Goal: Task Accomplishment & Management: Complete application form

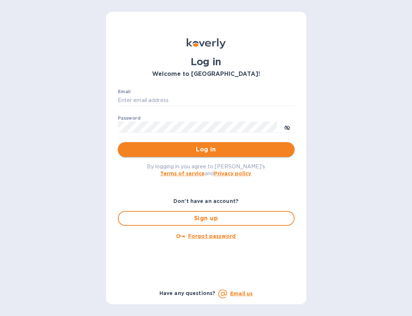
type input "[EMAIL_ADDRESS][DOMAIN_NAME]"
click at [196, 151] on span "Log in" at bounding box center [206, 149] width 165 height 9
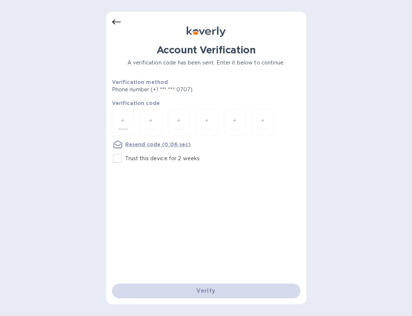
click at [127, 124] on input "number" at bounding box center [123, 123] width 10 height 14
type input "6"
type input "5"
type input "8"
type input "5"
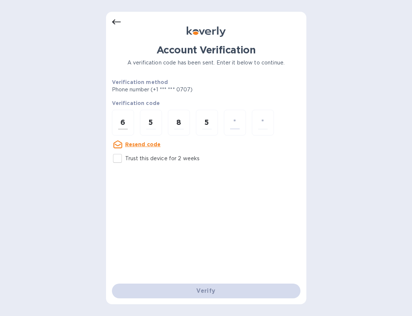
type input "6"
type input "3"
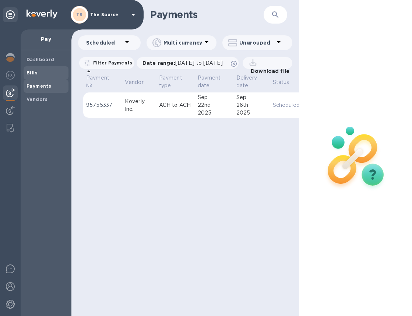
click at [34, 75] on b "Bills" at bounding box center [32, 73] width 11 height 6
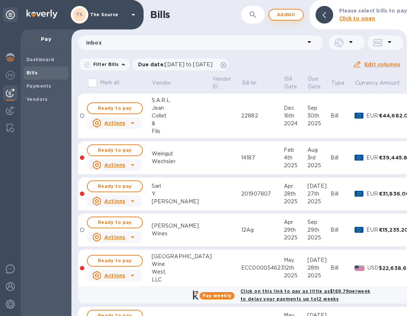
click at [297, 17] on span "Add bill" at bounding box center [286, 14] width 22 height 9
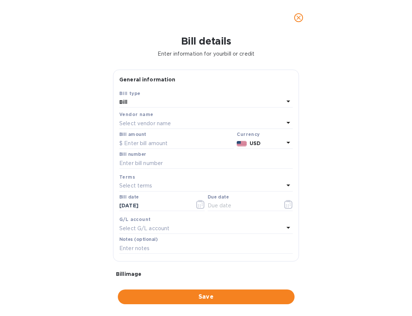
click at [181, 123] on div "Select vendor name" at bounding box center [201, 123] width 165 height 10
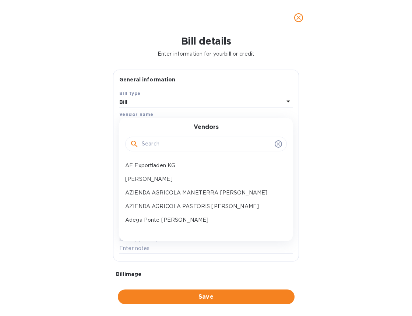
click at [177, 147] on input "text" at bounding box center [207, 144] width 130 height 11
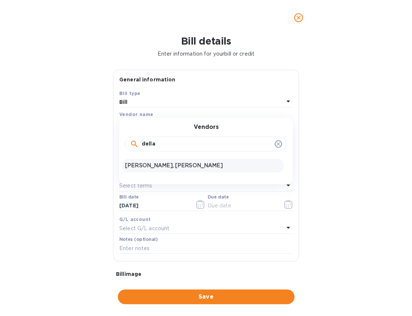
type input "della"
click at [176, 171] on div "[PERSON_NAME], [PERSON_NAME]" at bounding box center [203, 166] width 162 height 14
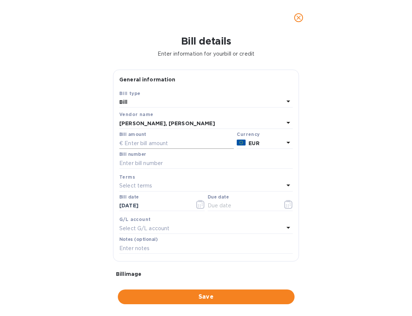
click at [154, 146] on input "text" at bounding box center [176, 143] width 115 height 11
type input "902"
click at [166, 164] on input "text" at bounding box center [206, 163] width 174 height 11
paste input "14/2025"
type input "14/2025"
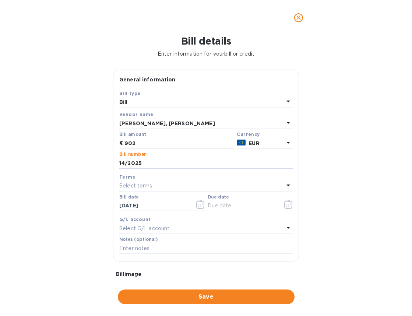
click at [198, 205] on icon "button" at bounding box center [200, 204] width 8 height 9
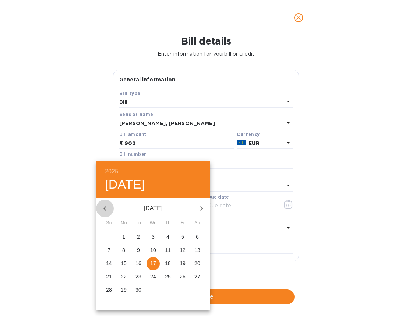
click at [108, 210] on icon "button" at bounding box center [105, 208] width 9 height 9
click at [167, 289] on p "31" at bounding box center [168, 289] width 6 height 7
type input "[DATE]"
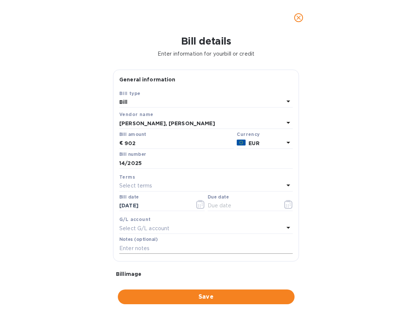
click at [216, 252] on input "text" at bounding box center [206, 248] width 174 height 11
click at [284, 203] on icon "button" at bounding box center [288, 204] width 8 height 9
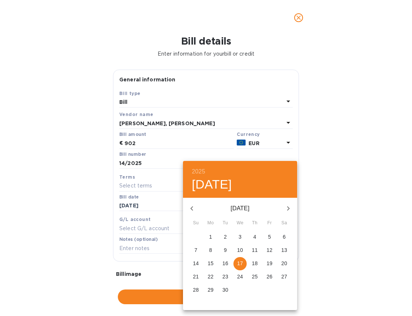
click at [242, 264] on p "17" at bounding box center [240, 263] width 6 height 7
type input "[DATE]"
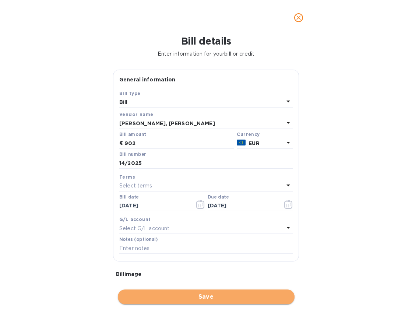
click at [215, 295] on span "Save" at bounding box center [206, 297] width 165 height 9
